Goal: Task Accomplishment & Management: Manage account settings

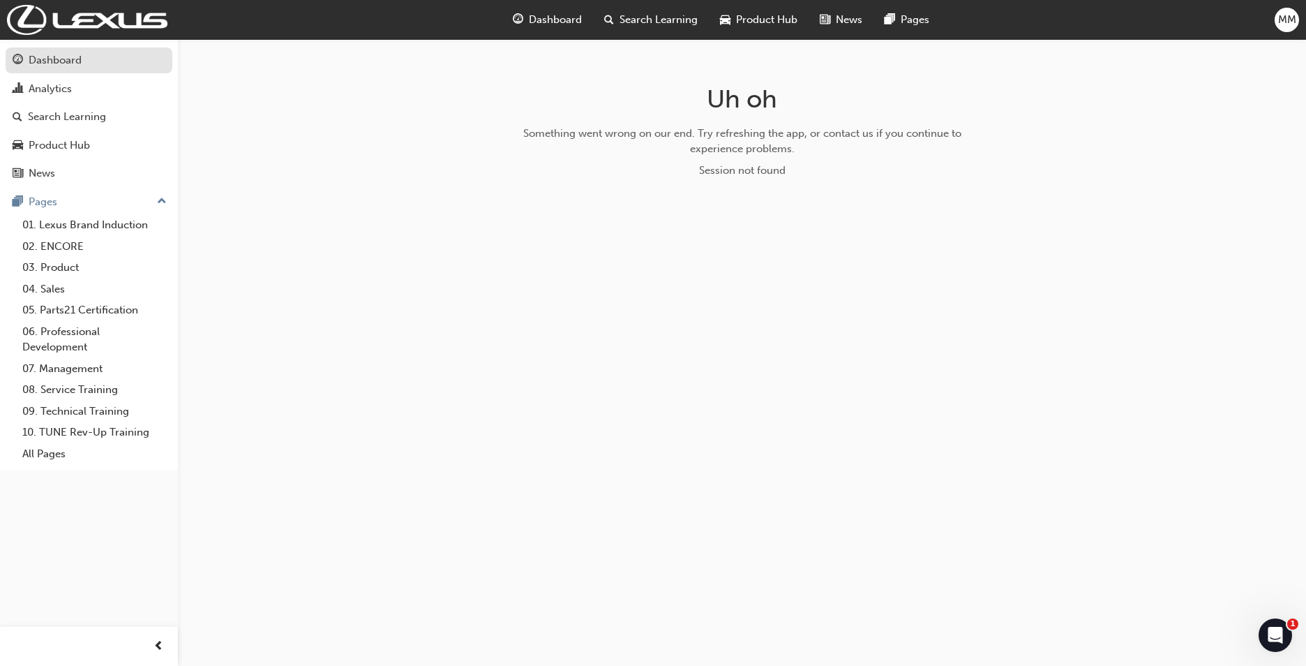
click at [58, 67] on div "Dashboard" at bounding box center [55, 60] width 53 height 16
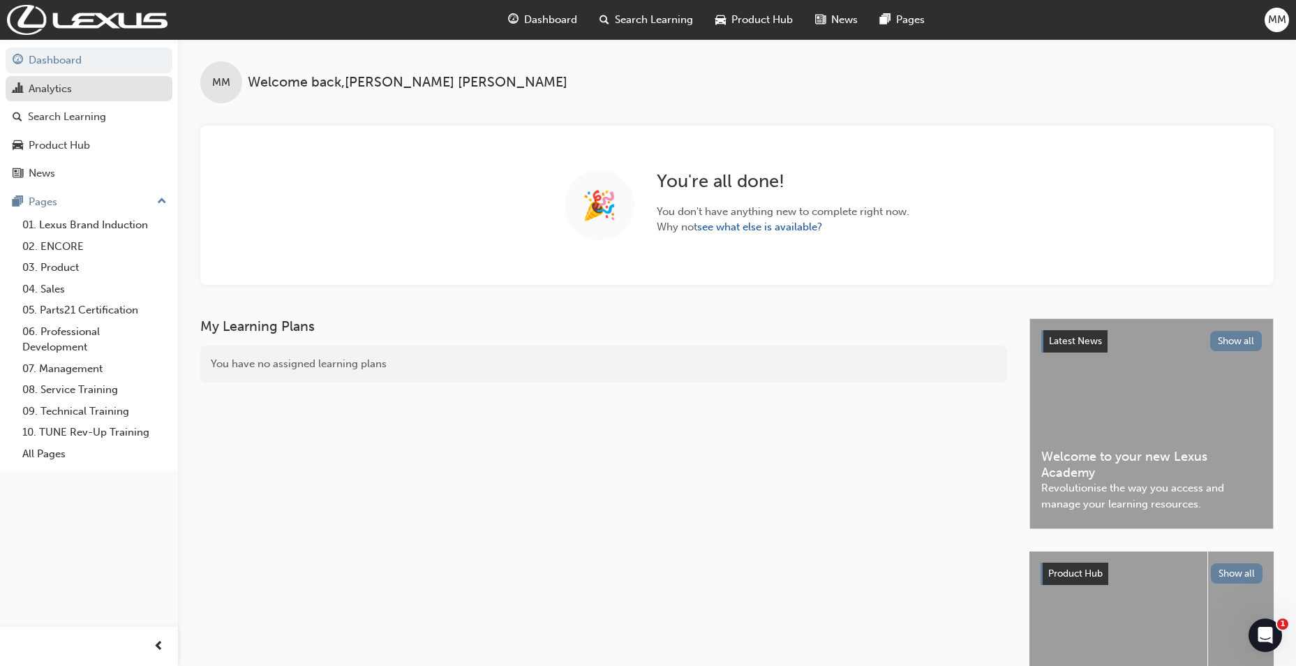
click at [73, 97] on link "Analytics" at bounding box center [89, 89] width 167 height 26
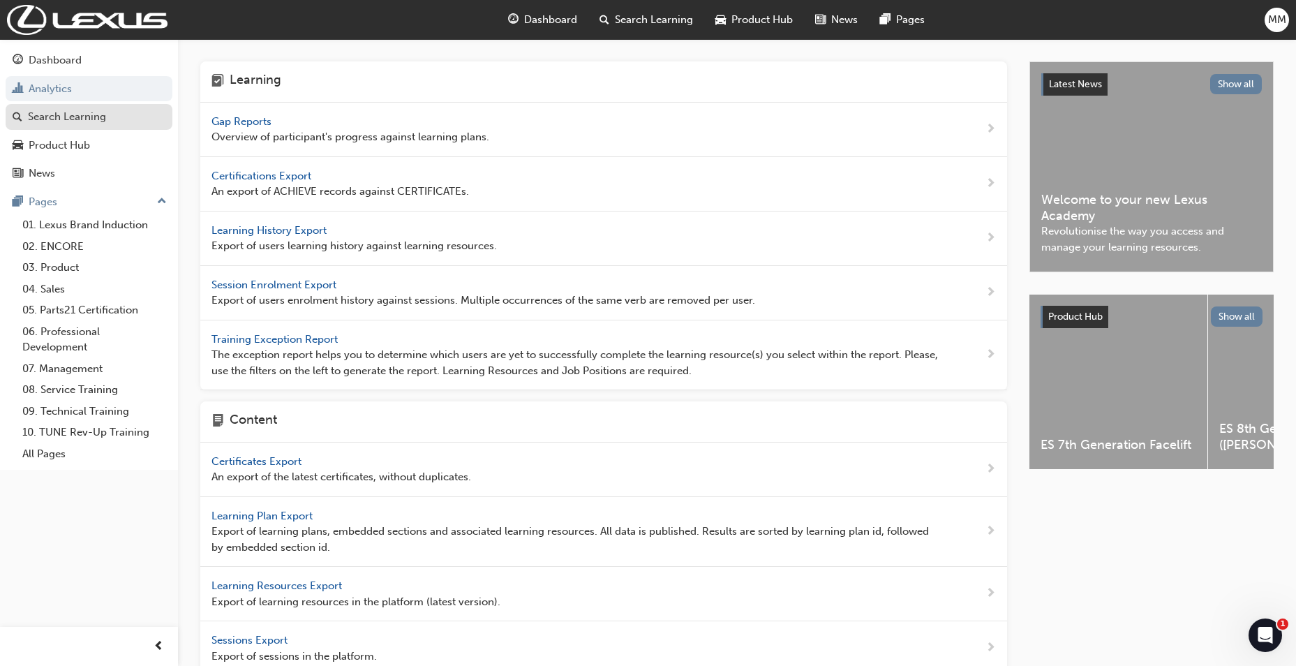
click at [82, 112] on div "Search Learning" at bounding box center [67, 117] width 78 height 16
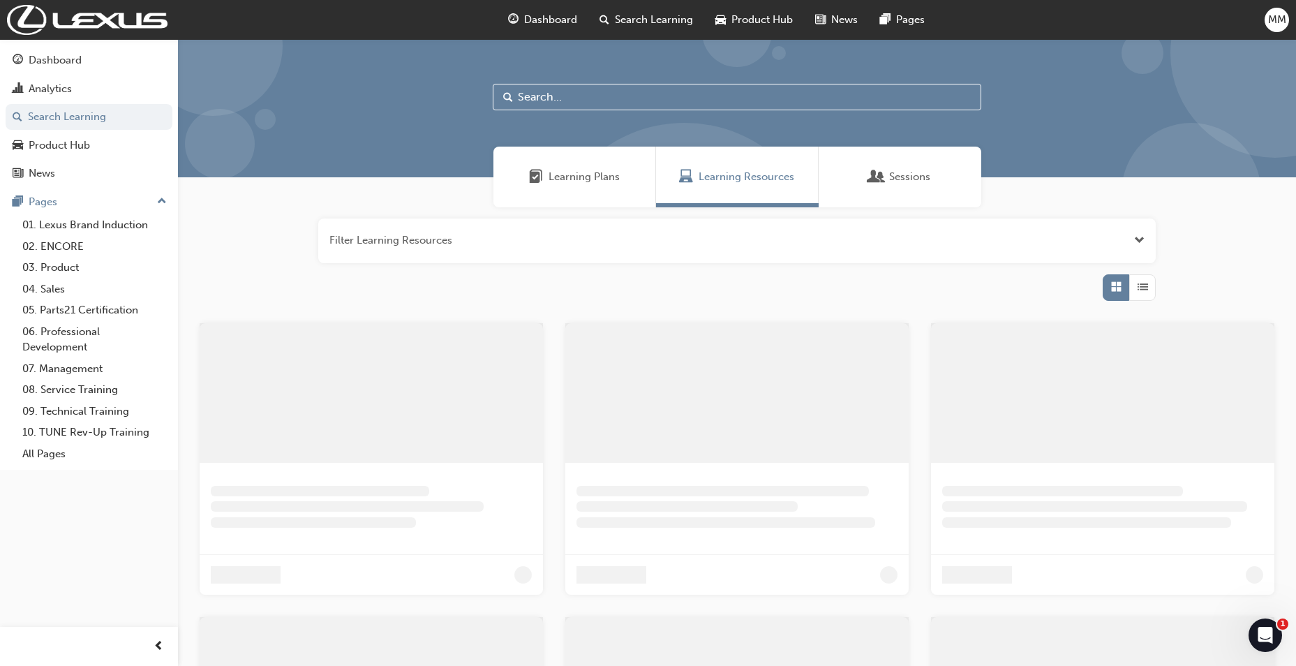
click at [934, 172] on div "Sessions" at bounding box center [899, 177] width 163 height 61
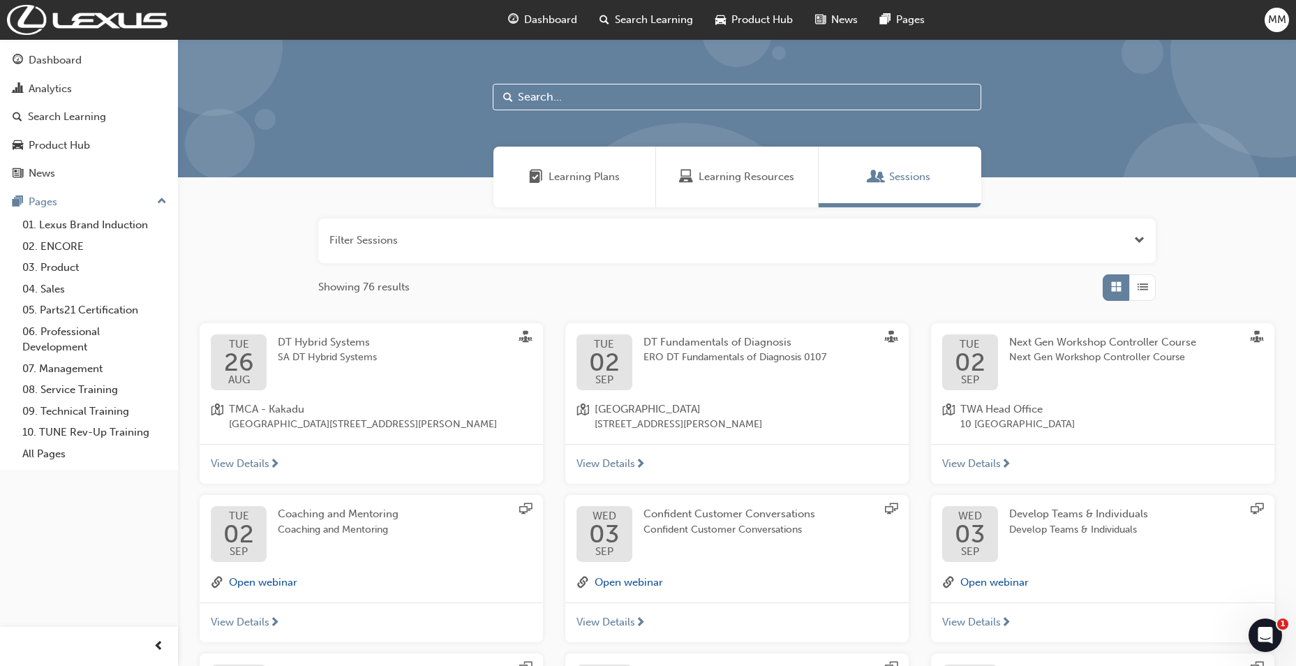
click at [409, 372] on div "[DATE] DT Hybrid Systems SA DT Hybrid Systems" at bounding box center [371, 362] width 321 height 56
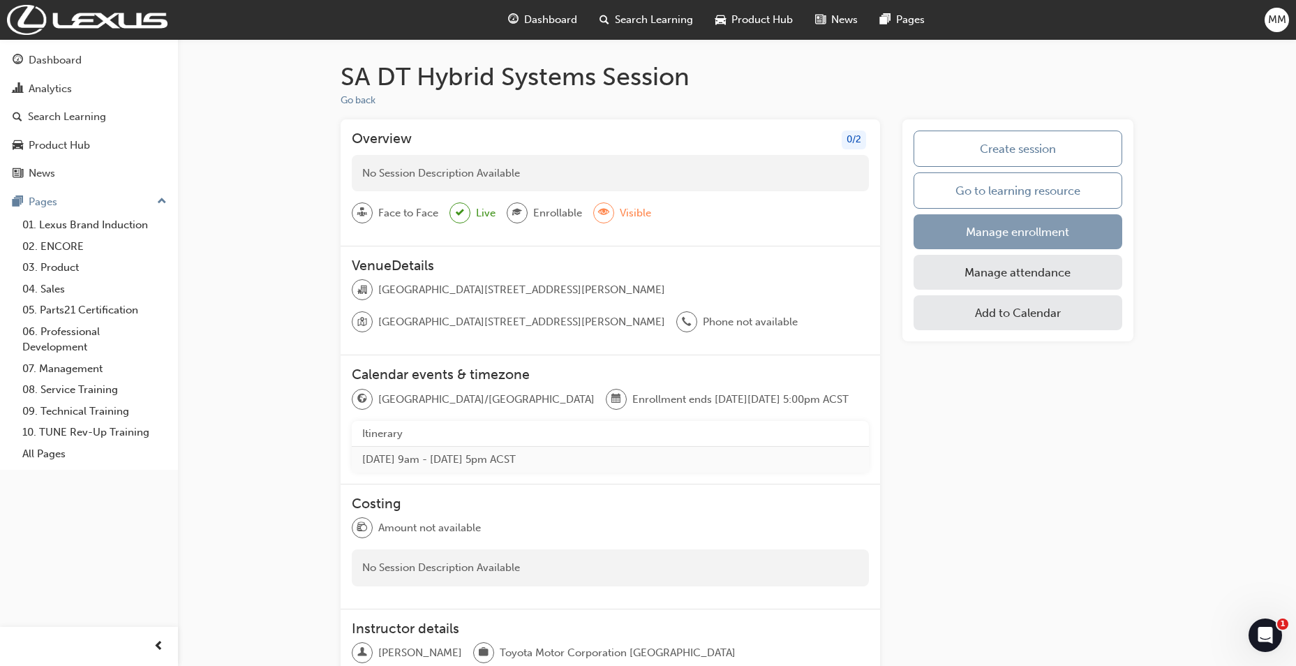
click at [983, 235] on link "Manage enrollment" at bounding box center [1017, 231] width 209 height 35
